Goal: Task Accomplishment & Management: Manage account settings

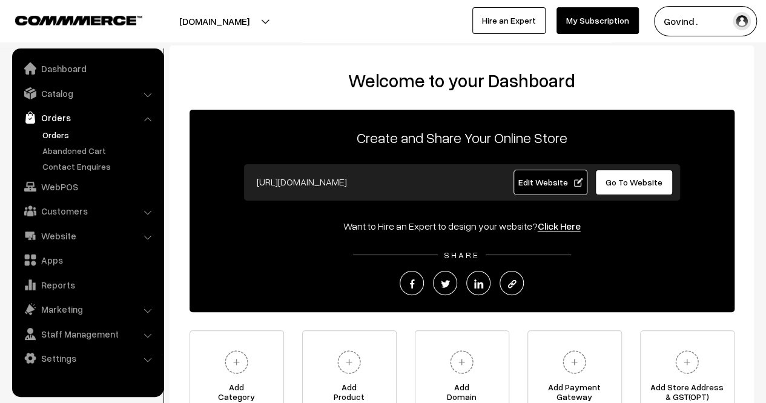
click at [49, 136] on link "Orders" at bounding box center [99, 134] width 120 height 13
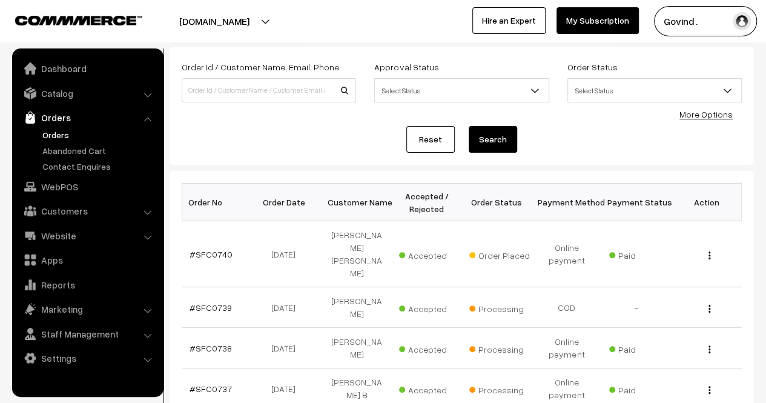
scroll to position [67, 0]
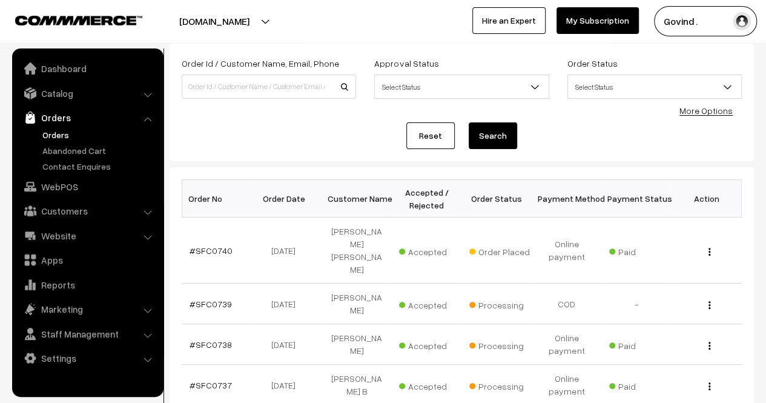
click at [766, 170] on html "Thank you for showing interest. Our team will call you shortly. Close shopforco…" at bounding box center [383, 134] width 766 height 403
click at [710, 248] on img "button" at bounding box center [710, 252] width 2 height 8
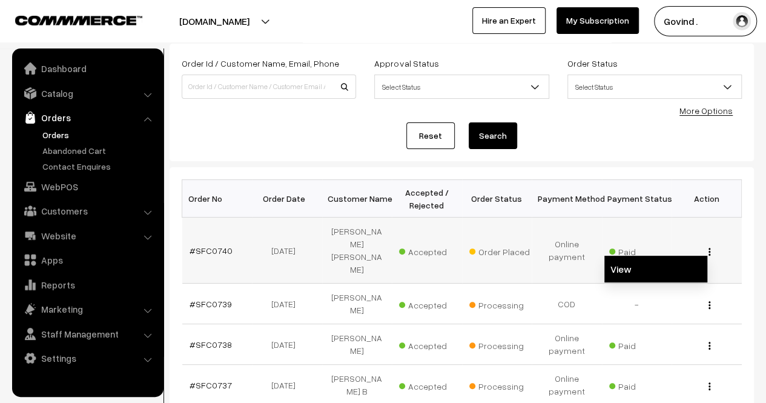
click at [652, 256] on link "View" at bounding box center [656, 269] width 103 height 27
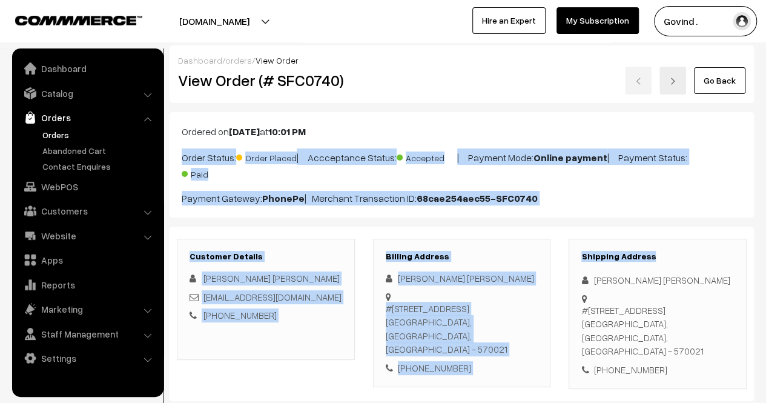
click at [720, 198] on p "Payment Gateway: PhonePe | Merchant Transaction ID: 68cae254aec55-SFC0740" at bounding box center [462, 198] width 560 height 15
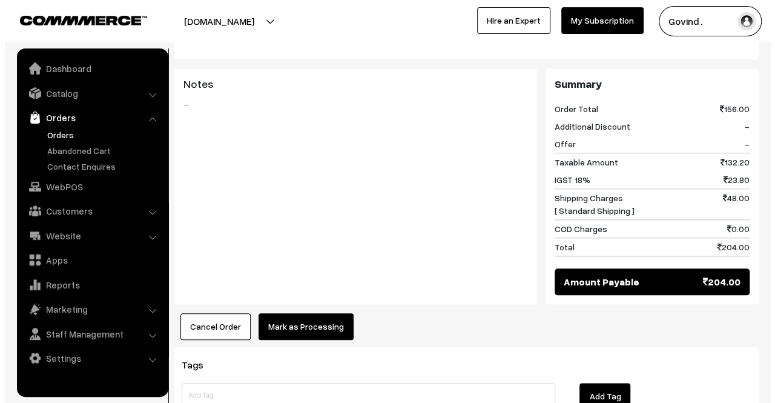
scroll to position [603, 0]
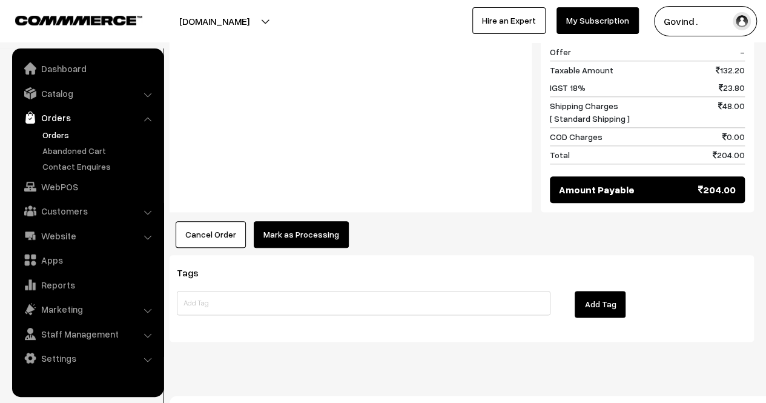
click at [310, 221] on button "Mark as Processing" at bounding box center [301, 234] width 95 height 27
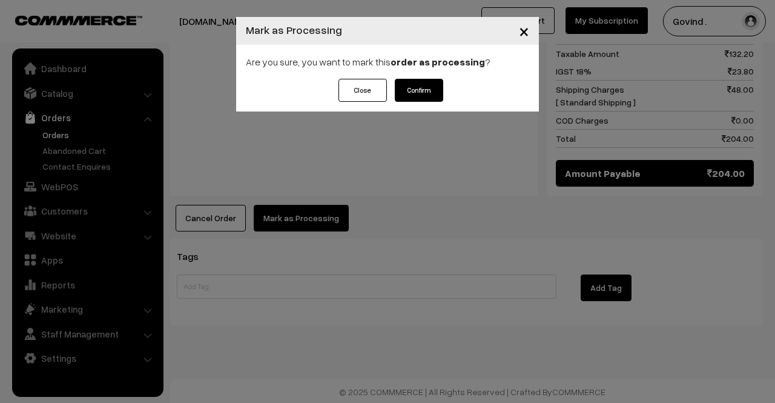
click at [423, 81] on button "Confirm" at bounding box center [419, 90] width 48 height 23
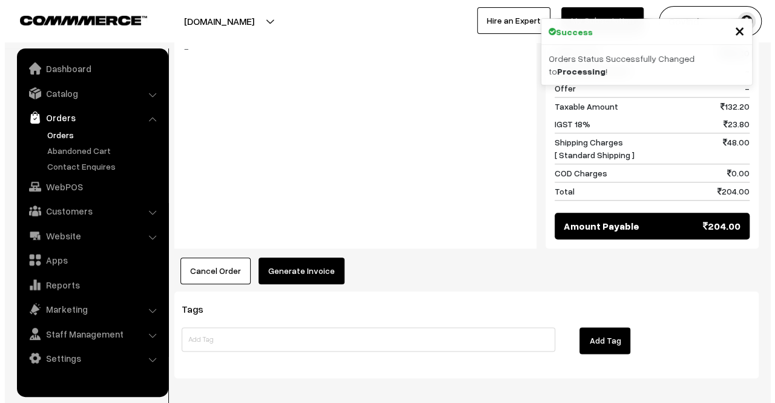
scroll to position [577, 0]
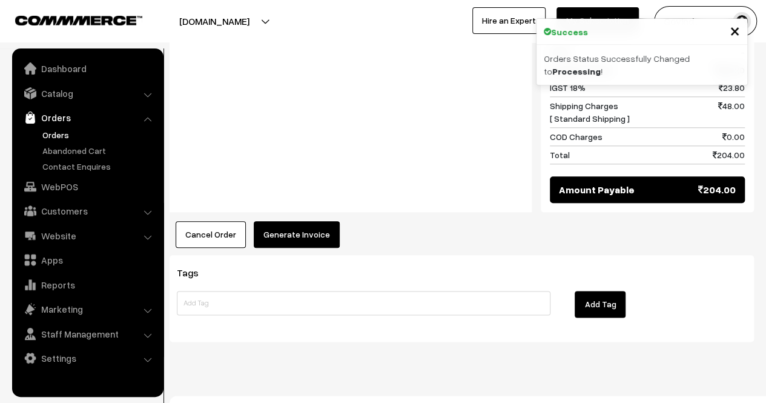
click at [306, 221] on button "Generate Invoice" at bounding box center [297, 234] width 86 height 27
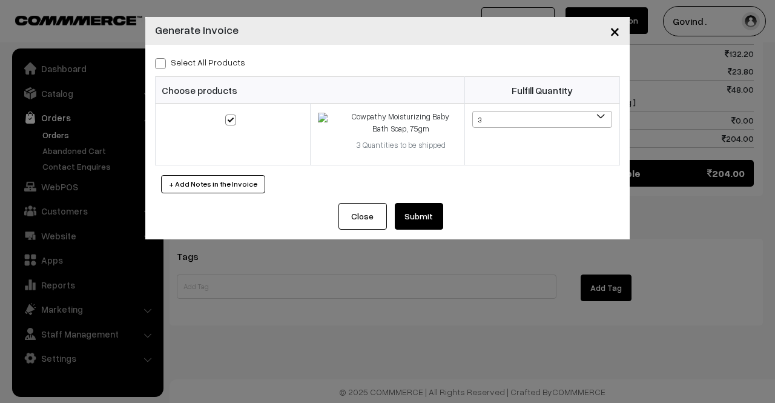
click at [416, 209] on button "Submit" at bounding box center [419, 216] width 48 height 27
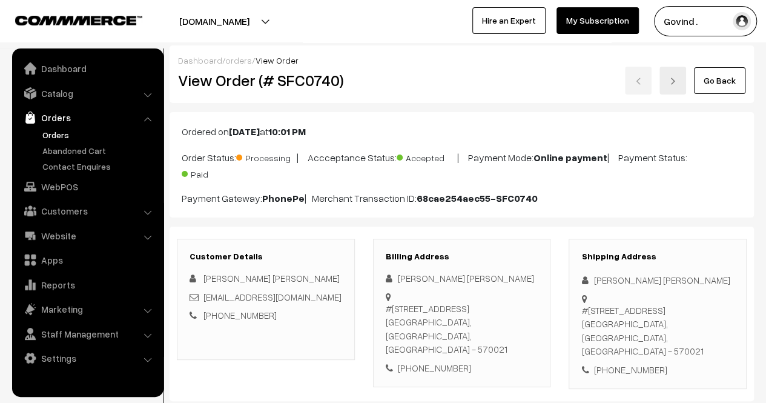
drag, startPoint x: 775, startPoint y: 273, endPoint x: 775, endPoint y: 68, distance: 204.7
click at [766, 68] on html "Thank you for showing interest. Our team will call you shortly. Close [DOMAIN_N…" at bounding box center [383, 201] width 766 height 403
click at [717, 85] on link "Go Back" at bounding box center [719, 80] width 51 height 27
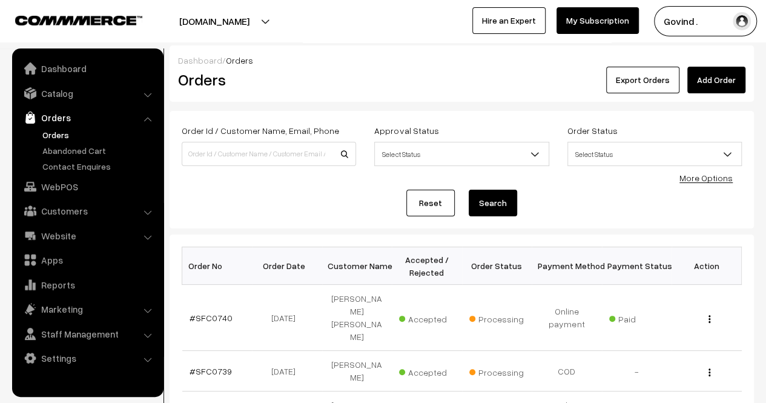
click at [70, 143] on ul "Orders" at bounding box center [87, 150] width 145 height 44
click at [69, 150] on link "Abandoned Cart" at bounding box center [99, 150] width 120 height 13
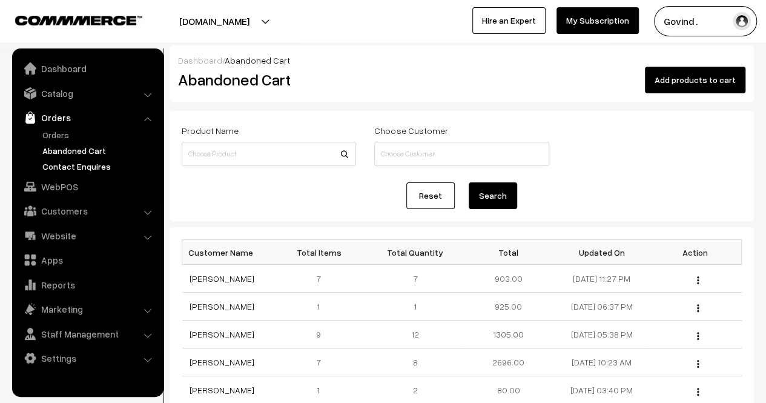
click at [71, 165] on link "Contact Enquires" at bounding box center [99, 166] width 120 height 13
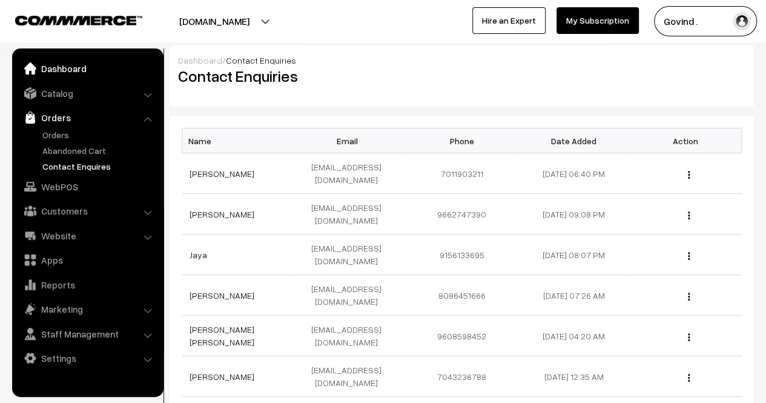
click at [67, 71] on link "Dashboard" at bounding box center [87, 69] width 144 height 22
